Goal: Task Accomplishment & Management: Use online tool/utility

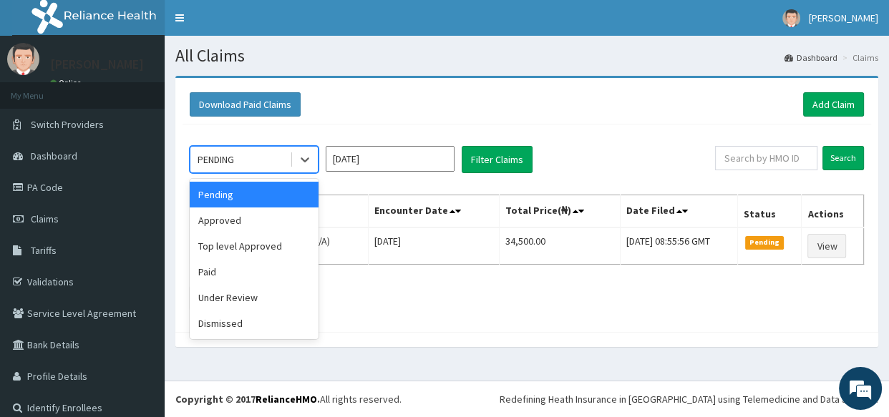
click at [245, 161] on div "PENDING" at bounding box center [239, 159] width 99 height 23
click at [250, 248] on div "Top level Approved" at bounding box center [254, 246] width 129 height 26
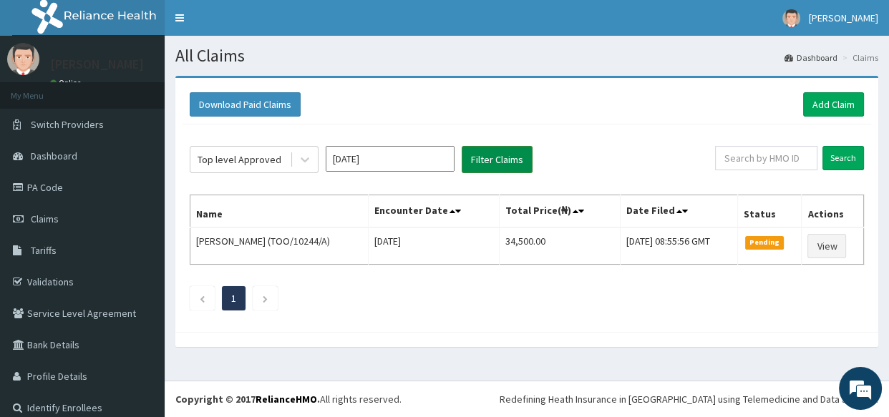
click at [484, 165] on button "Filter Claims" at bounding box center [497, 159] width 71 height 27
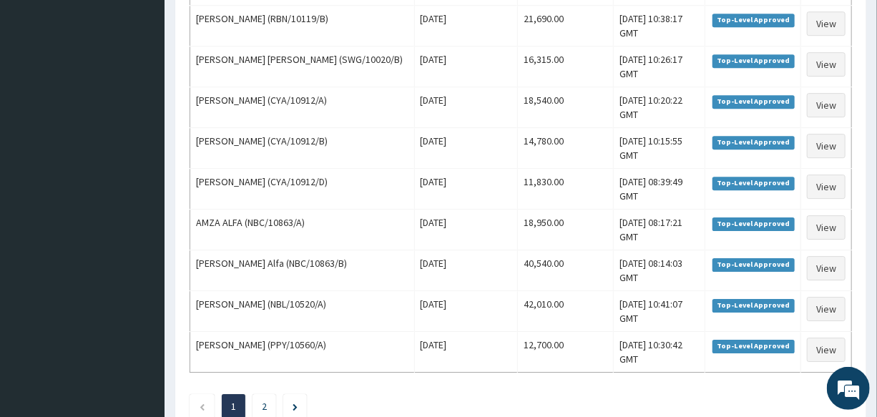
scroll to position [2004, 0]
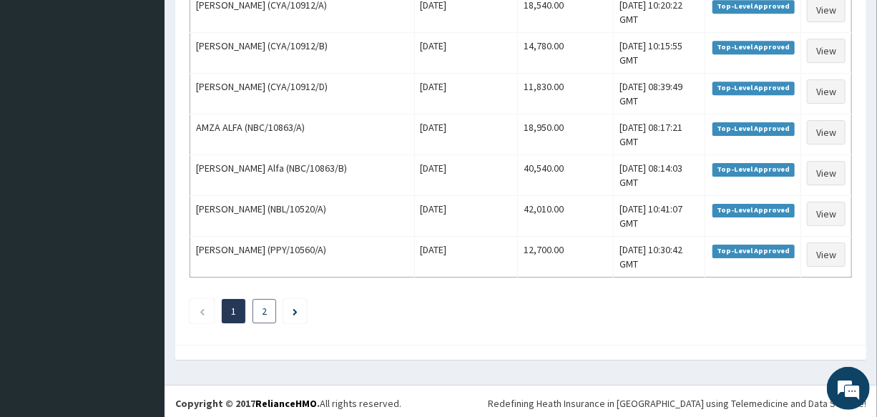
click at [265, 310] on link "2" at bounding box center [264, 311] width 5 height 13
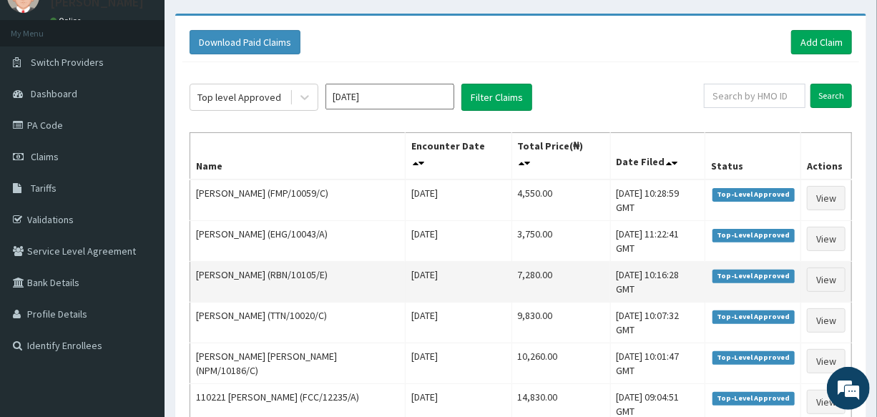
scroll to position [0, 0]
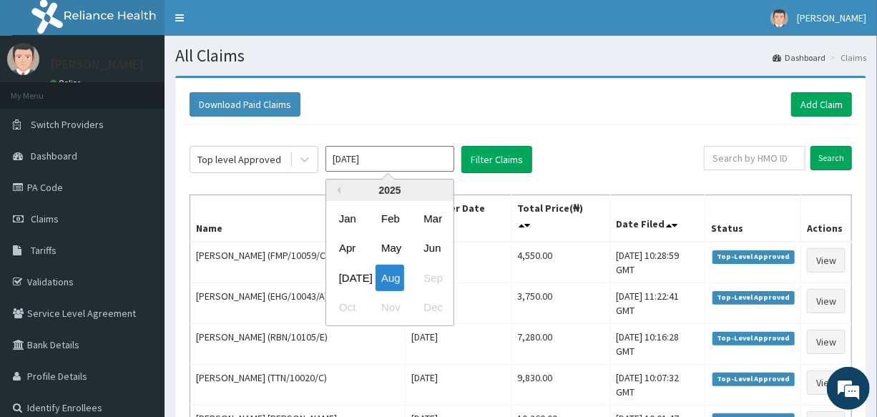
click at [405, 159] on input "[DATE]" at bounding box center [390, 159] width 129 height 26
drag, startPoint x: 341, startPoint y: 272, endPoint x: 452, endPoint y: 200, distance: 132.0
click at [341, 272] on div "[DATE]" at bounding box center [347, 278] width 29 height 26
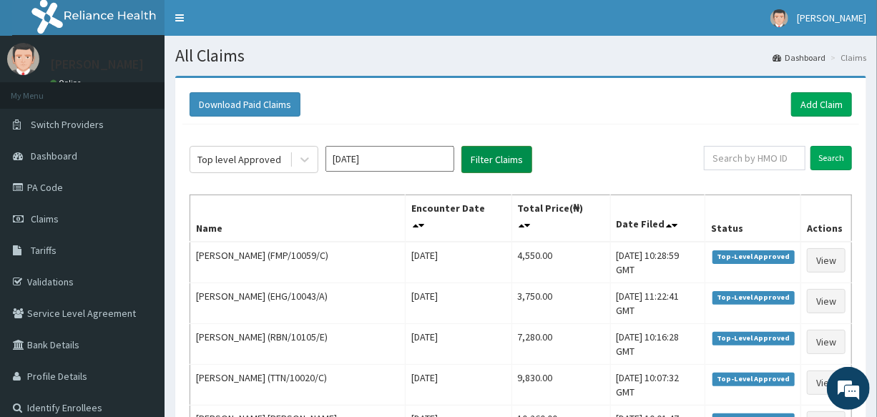
click at [507, 164] on button "Filter Claims" at bounding box center [497, 159] width 71 height 27
click at [499, 160] on button "Filter Claims" at bounding box center [497, 159] width 71 height 27
click at [490, 154] on button "Filter Claims" at bounding box center [497, 159] width 71 height 27
click at [506, 165] on button "Filter Claims" at bounding box center [497, 159] width 71 height 27
click at [494, 159] on button "Filter Claims" at bounding box center [497, 159] width 71 height 27
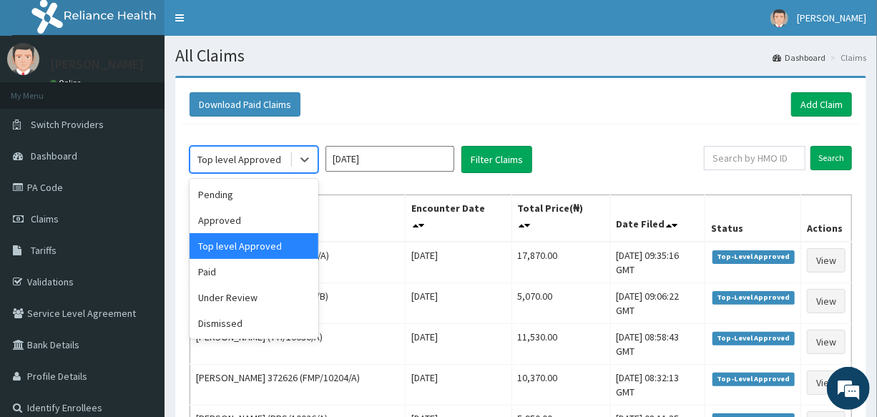
click at [238, 152] on div "Top level Approved" at bounding box center [239, 159] width 84 height 14
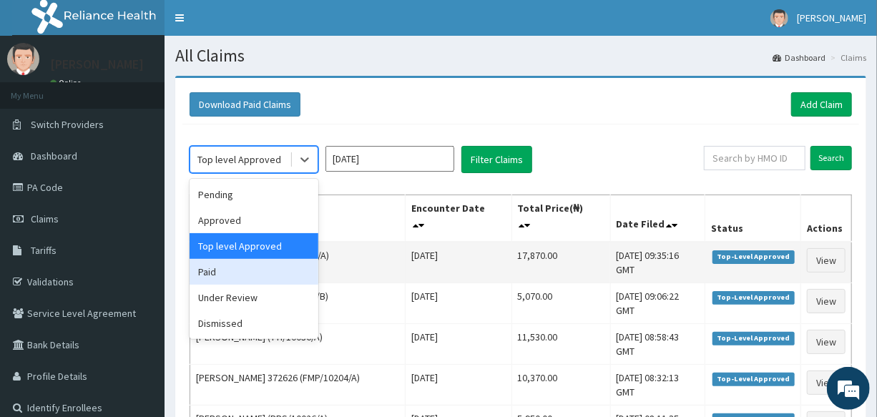
drag, startPoint x: 243, startPoint y: 273, endPoint x: 317, endPoint y: 246, distance: 78.6
click at [250, 269] on div "Paid" at bounding box center [254, 272] width 129 height 26
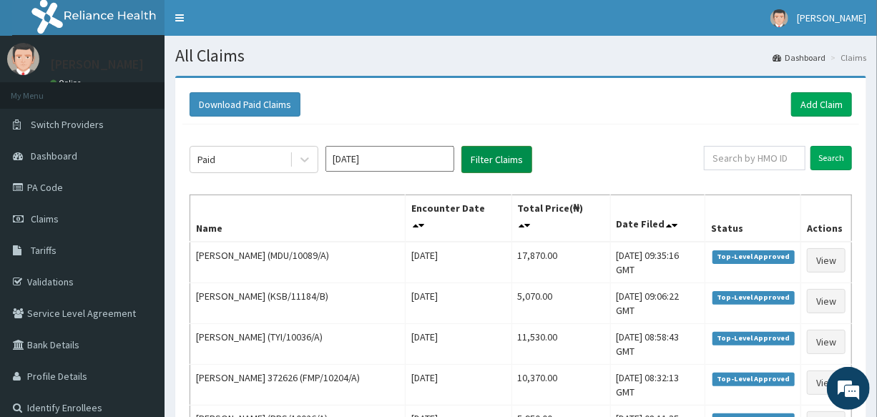
click at [519, 160] on button "Filter Claims" at bounding box center [497, 159] width 71 height 27
click at [497, 165] on button "Filter Claims" at bounding box center [497, 159] width 71 height 27
click at [482, 159] on button "Filter Claims" at bounding box center [497, 159] width 71 height 27
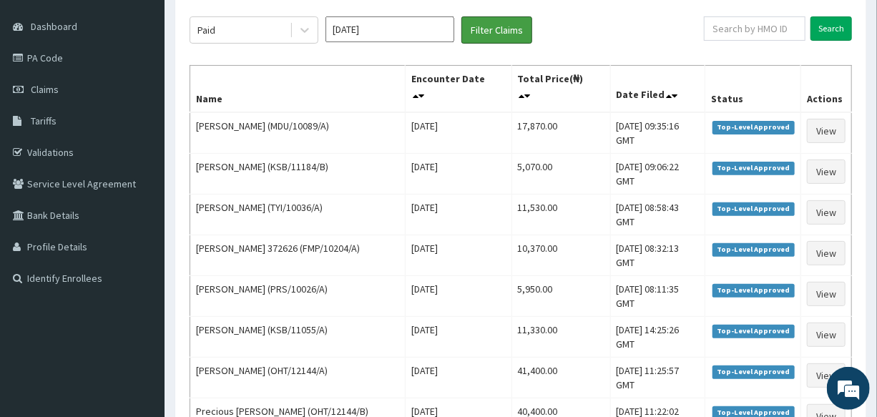
scroll to position [64, 0]
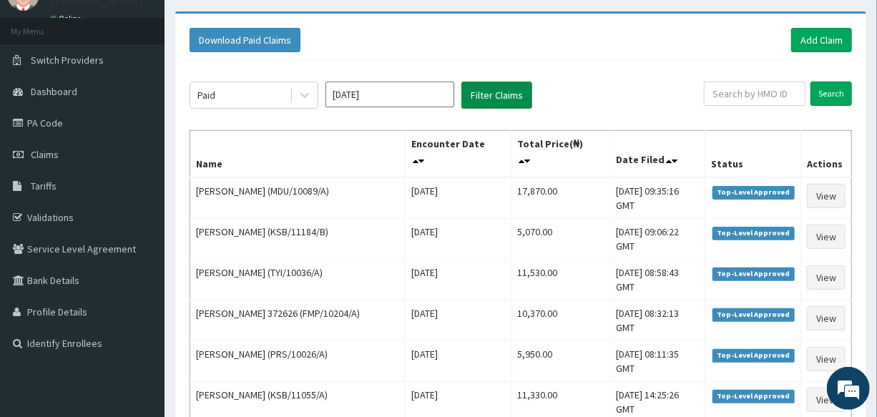
click at [507, 100] on button "Filter Claims" at bounding box center [497, 95] width 71 height 27
click at [490, 100] on button "Filter Claims" at bounding box center [497, 95] width 71 height 27
click at [487, 98] on button "Filter Claims" at bounding box center [497, 95] width 71 height 27
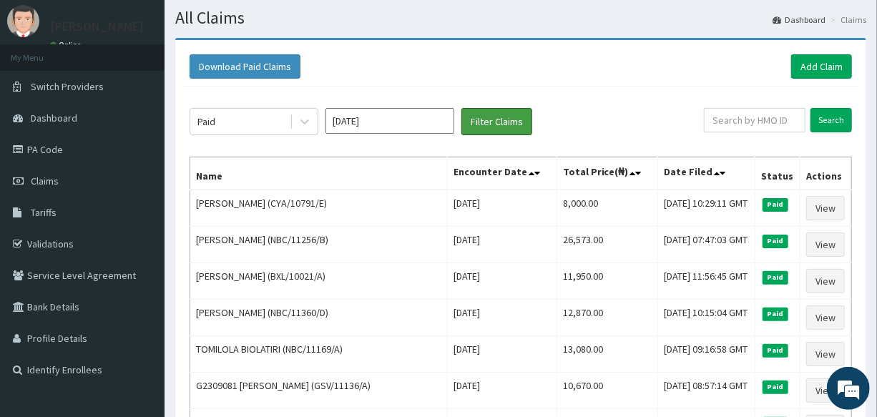
scroll to position [0, 0]
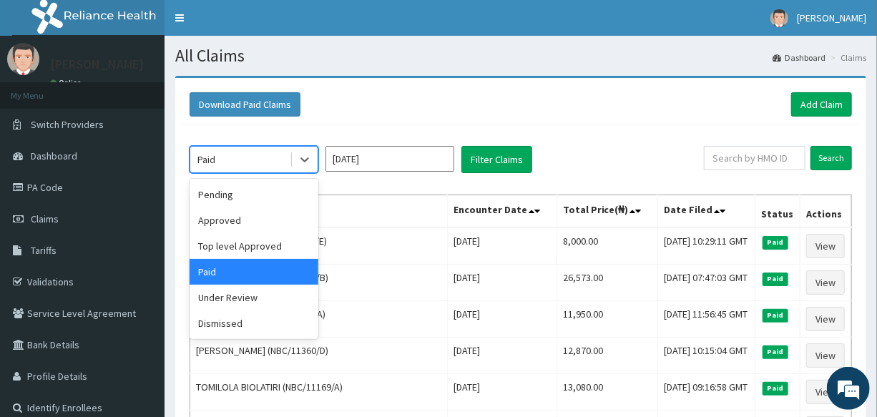
click at [240, 160] on div "Paid" at bounding box center [239, 159] width 99 height 23
click at [246, 254] on div "Top level Approved" at bounding box center [254, 246] width 129 height 26
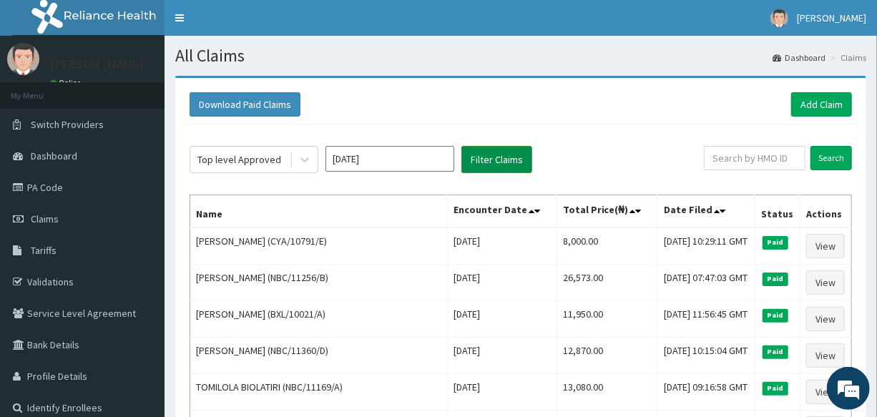
click at [492, 156] on button "Filter Claims" at bounding box center [497, 159] width 71 height 27
drag, startPoint x: 494, startPoint y: 160, endPoint x: 489, endPoint y: 197, distance: 36.8
click at [479, 159] on button "Filter Claims" at bounding box center [497, 159] width 71 height 27
click at [495, 157] on button "Filter Claims" at bounding box center [497, 159] width 71 height 27
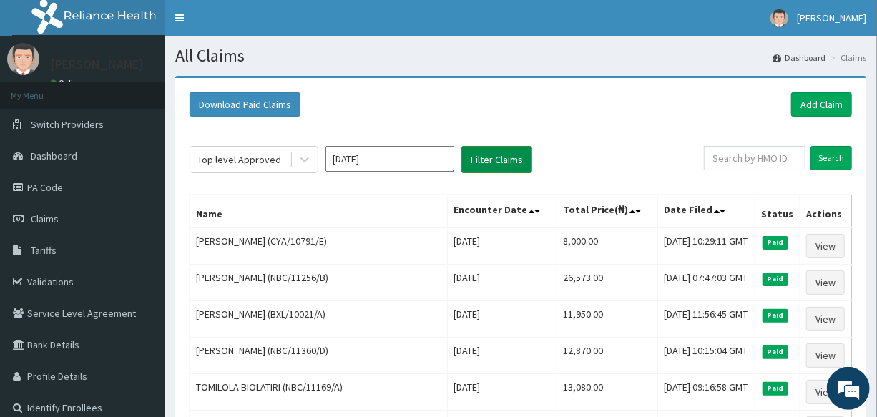
click at [495, 162] on button "Filter Claims" at bounding box center [497, 159] width 71 height 27
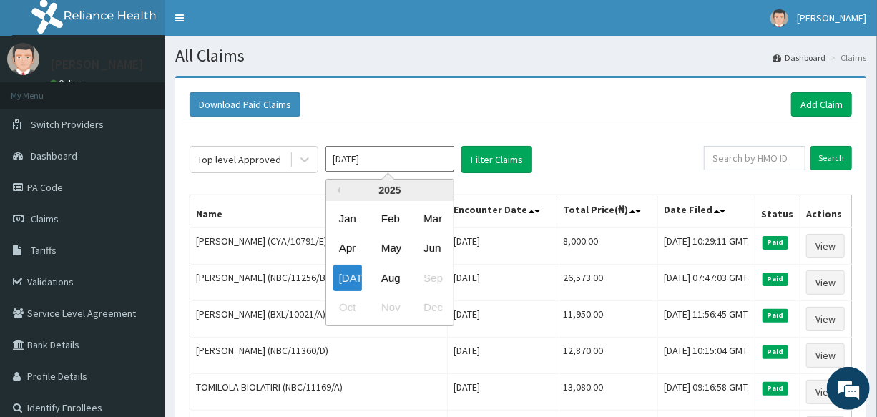
click at [367, 157] on input "[DATE]" at bounding box center [390, 159] width 129 height 26
click at [389, 281] on div "Aug" at bounding box center [390, 278] width 29 height 26
type input "[DATE]"
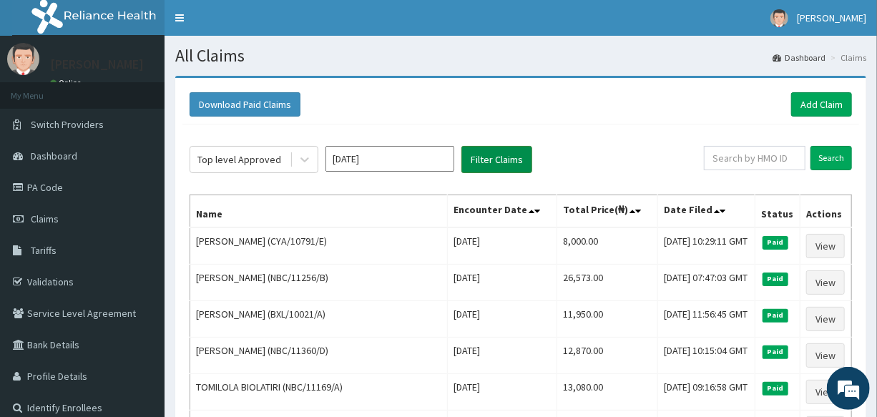
click at [503, 160] on button "Filter Claims" at bounding box center [497, 159] width 71 height 27
click at [811, 100] on link "Add Claim" at bounding box center [821, 104] width 61 height 24
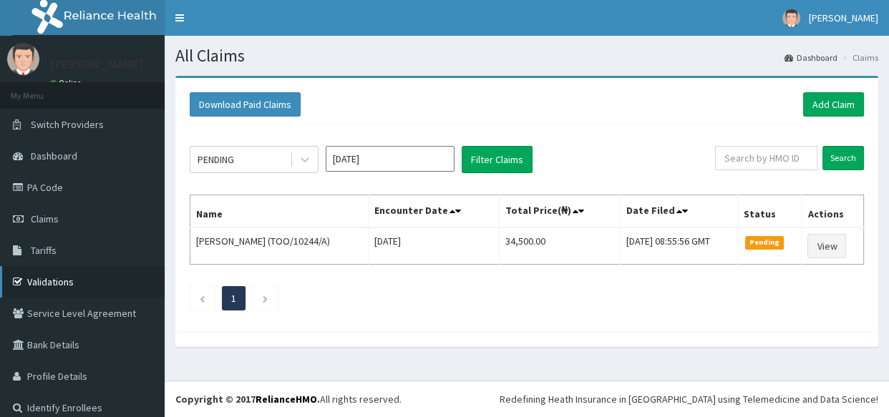
click at [60, 278] on link "Validations" at bounding box center [82, 281] width 165 height 31
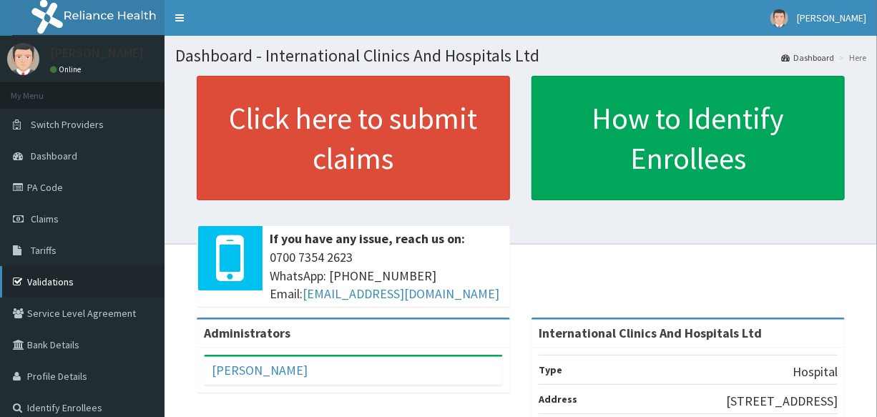
click at [64, 283] on link "Validations" at bounding box center [82, 281] width 165 height 31
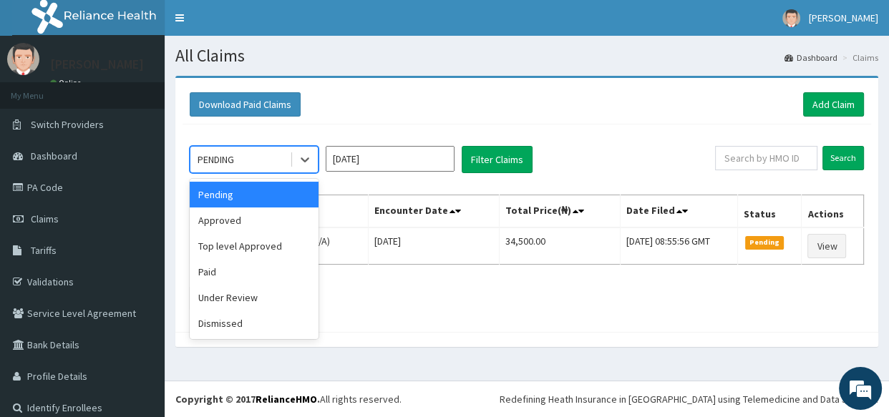
click at [238, 157] on div "PENDING" at bounding box center [239, 159] width 99 height 23
click at [268, 243] on div "Top level Approved" at bounding box center [254, 246] width 129 height 26
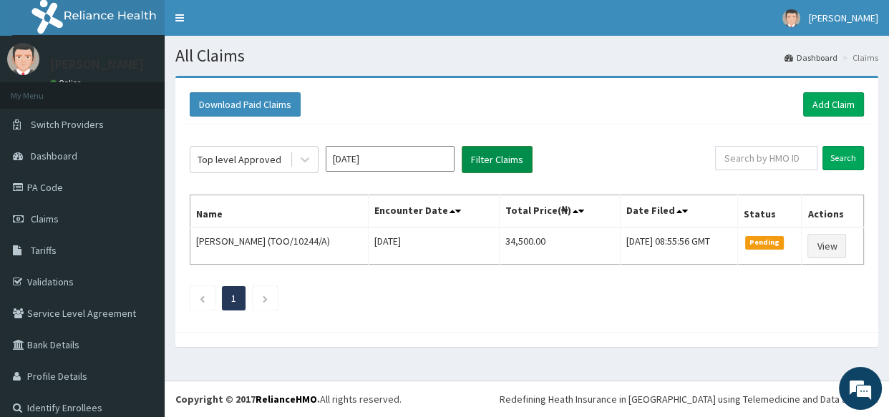
click at [499, 157] on button "Filter Claims" at bounding box center [497, 159] width 71 height 27
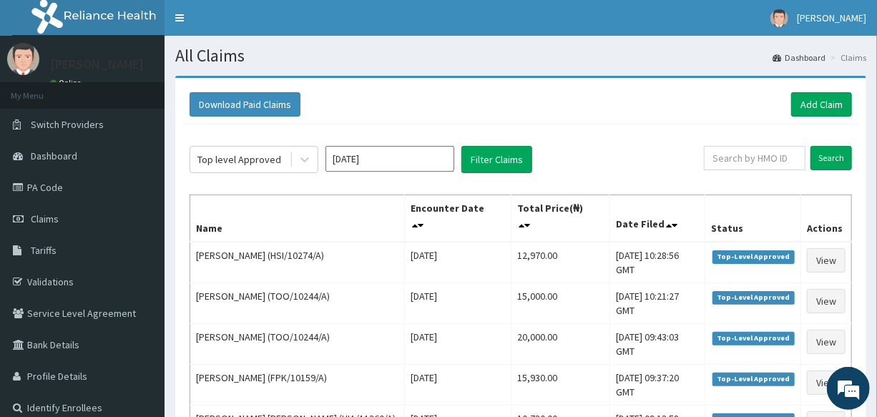
click at [406, 160] on input "[DATE]" at bounding box center [390, 159] width 129 height 26
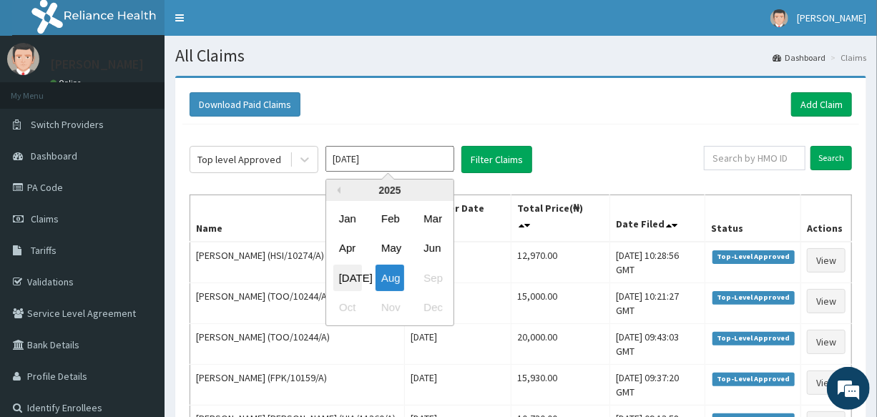
click at [356, 283] on div "[DATE]" at bounding box center [347, 278] width 29 height 26
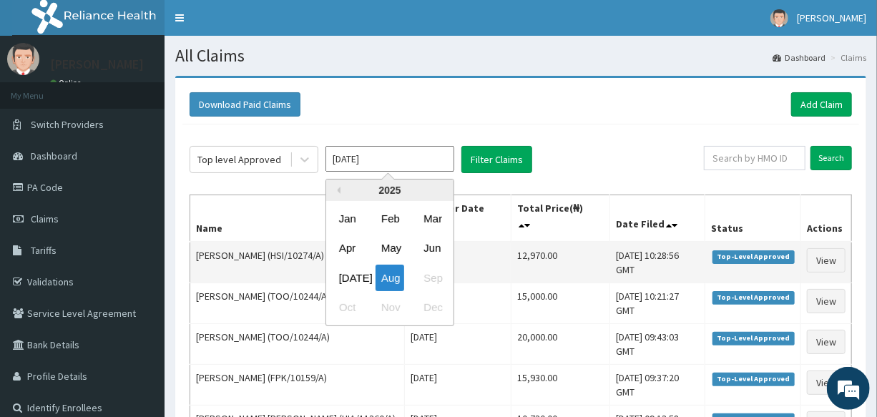
type input "[DATE]"
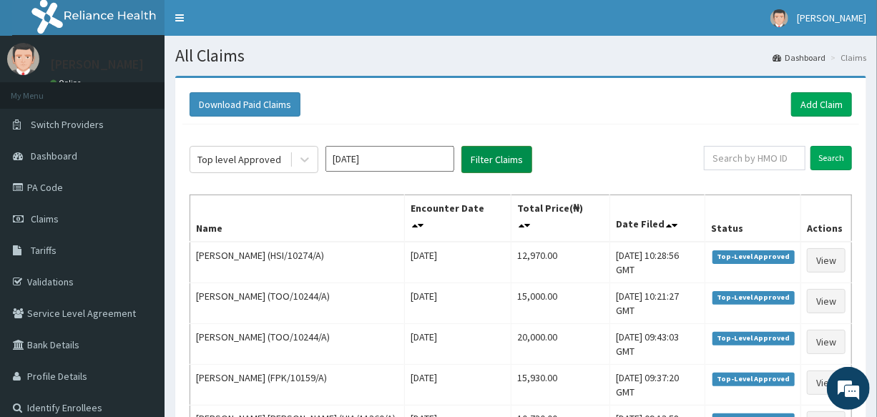
click at [502, 164] on button "Filter Claims" at bounding box center [497, 159] width 71 height 27
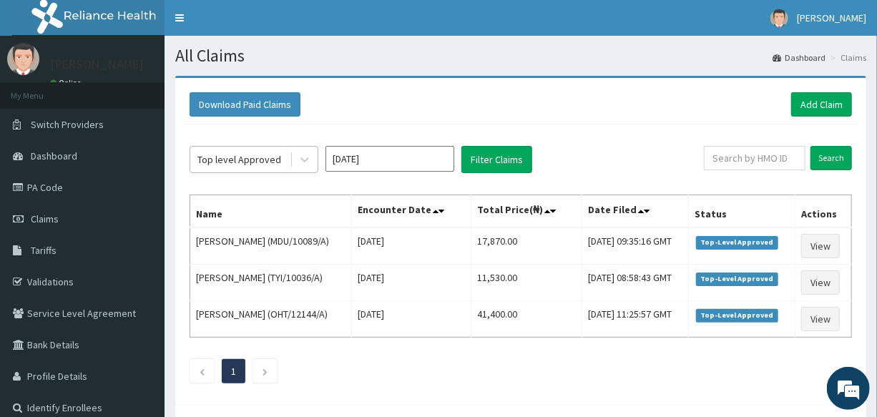
click at [239, 160] on div "Top level Approved" at bounding box center [239, 159] width 84 height 14
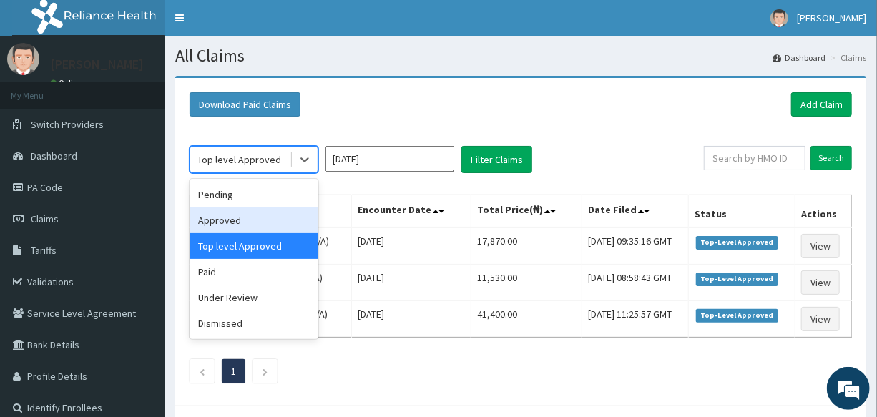
click at [260, 224] on div "Approved" at bounding box center [254, 221] width 129 height 26
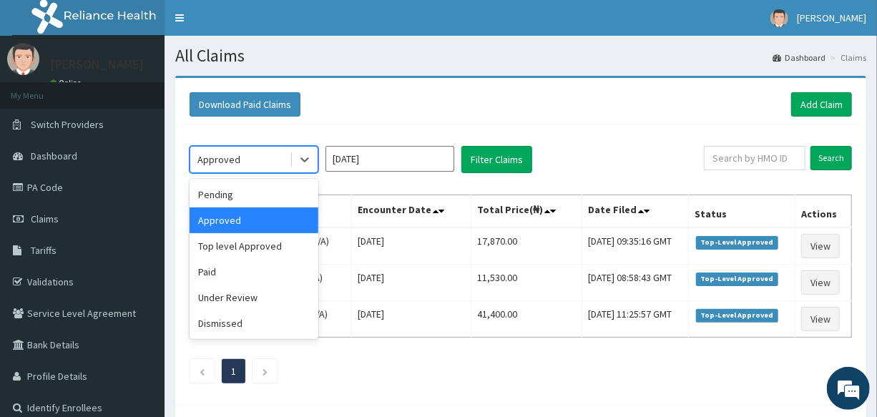
click at [265, 160] on div "Approved" at bounding box center [239, 159] width 99 height 23
click at [253, 256] on div "Top level Approved" at bounding box center [254, 246] width 129 height 26
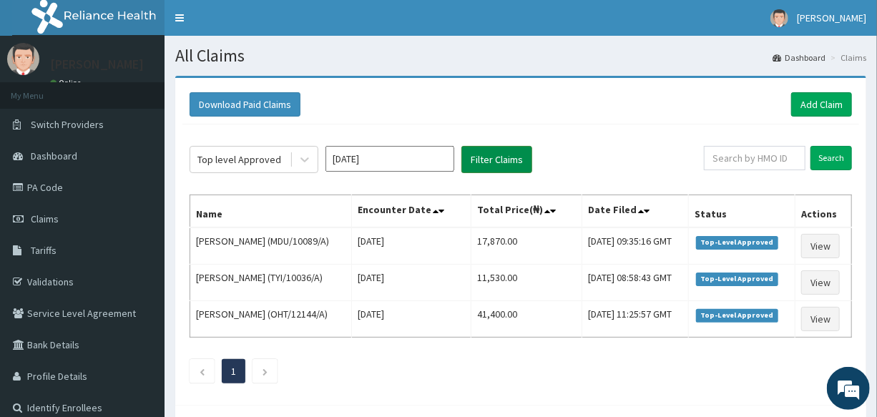
click at [508, 162] on button "Filter Claims" at bounding box center [497, 159] width 71 height 27
click at [497, 156] on button "Filter Claims" at bounding box center [497, 159] width 71 height 27
click at [502, 156] on button "Filter Claims" at bounding box center [497, 159] width 71 height 27
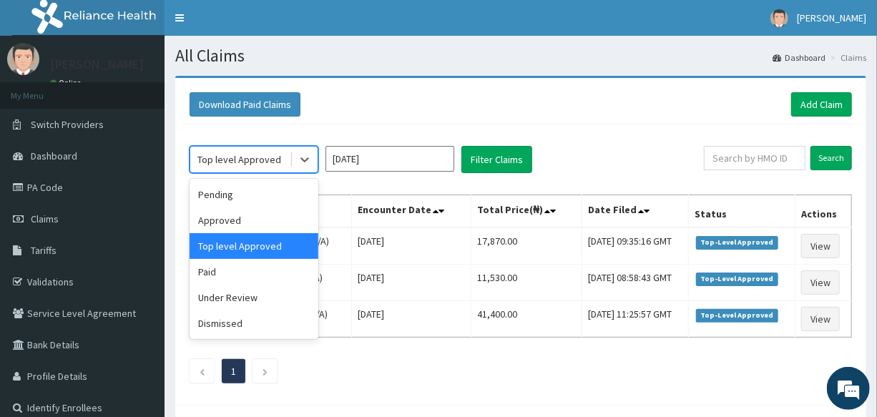
click at [246, 155] on div "Top level Approved" at bounding box center [239, 159] width 84 height 14
click at [250, 275] on div "Paid" at bounding box center [254, 272] width 129 height 26
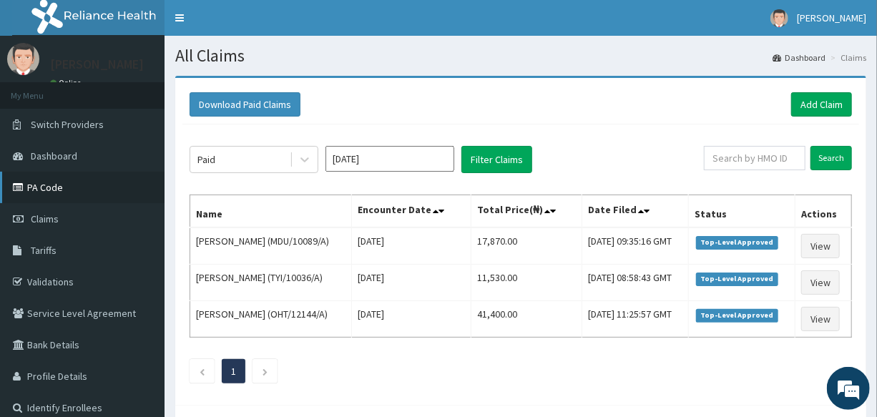
click at [78, 186] on link "PA Code" at bounding box center [82, 187] width 165 height 31
